Goal: Consume media (video, audio): Consume media (video, audio)

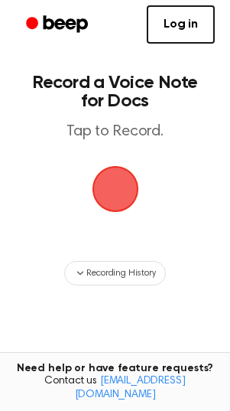
click at [118, 182] on span "button" at bounding box center [115, 189] width 47 height 47
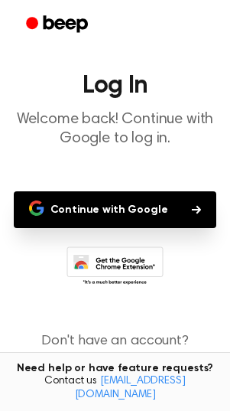
scroll to position [22, 0]
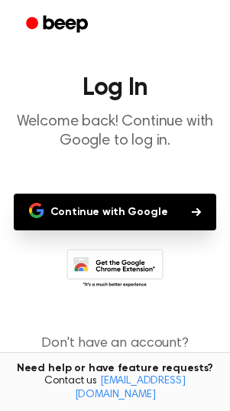
click at [83, 206] on button "Continue with Google" at bounding box center [115, 211] width 203 height 37
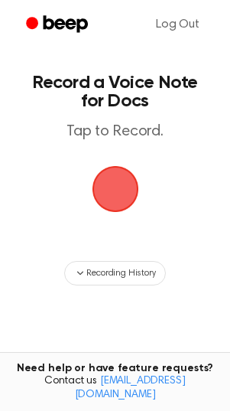
click at [119, 188] on span "button" at bounding box center [115, 189] width 63 height 63
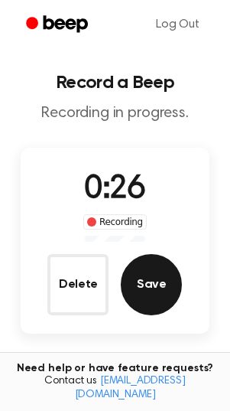
click at [154, 287] on button "Save" at bounding box center [151, 284] width 61 height 61
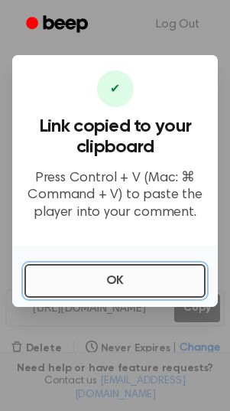
click at [93, 272] on button "OK" at bounding box center [114, 281] width 181 height 34
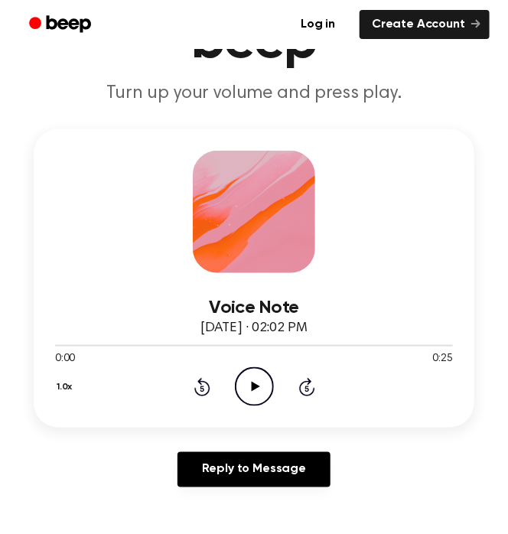
scroll to position [141, 0]
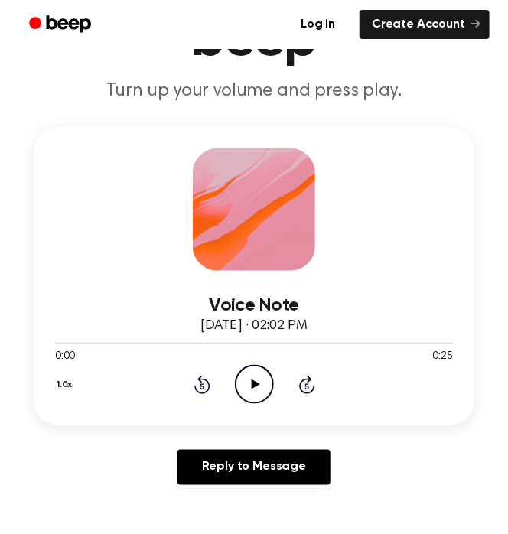
click at [251, 394] on icon "Play Audio" at bounding box center [254, 384] width 39 height 39
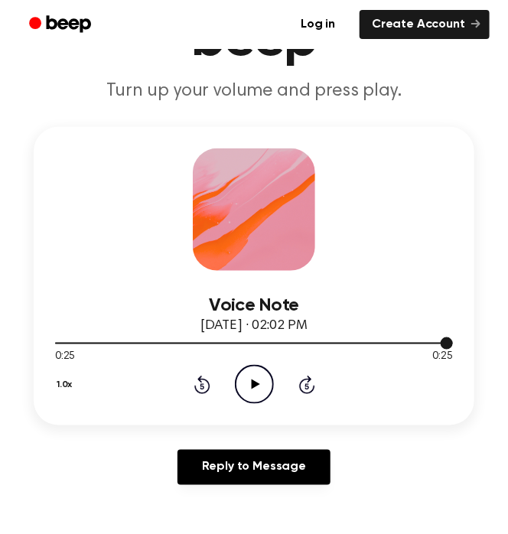
click at [391, 341] on div at bounding box center [254, 343] width 398 height 12
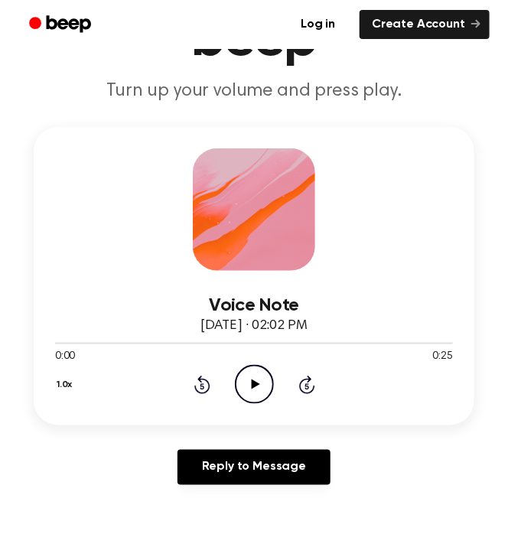
click at [259, 379] on icon "Play Audio" at bounding box center [254, 384] width 39 height 39
click at [305, 385] on icon "Skip 5 seconds" at bounding box center [306, 385] width 17 height 20
click at [307, 387] on icon at bounding box center [306, 386] width 4 height 6
click at [310, 388] on icon "Skip 5 seconds" at bounding box center [306, 385] width 17 height 20
click at [312, 389] on icon at bounding box center [307, 385] width 16 height 18
